Goal: Navigation & Orientation: Find specific page/section

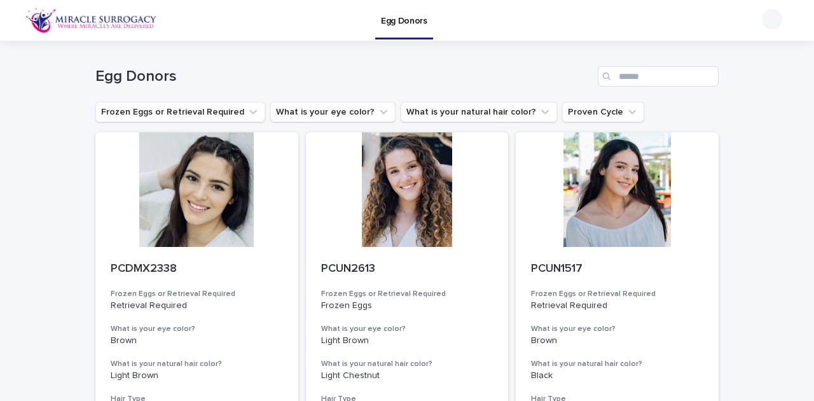
click at [84, 20] on img at bounding box center [91, 20] width 132 height 25
click at [36, 17] on img at bounding box center [91, 20] width 132 height 25
click at [76, 20] on img at bounding box center [91, 20] width 132 height 25
click at [82, 20] on img at bounding box center [91, 20] width 132 height 25
click at [41, 24] on img at bounding box center [91, 20] width 132 height 25
